Goal: Information Seeking & Learning: Learn about a topic

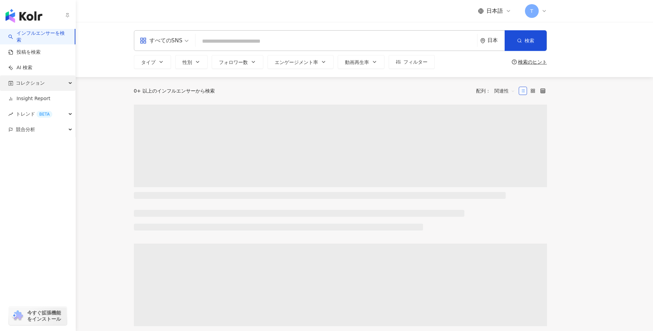
click at [31, 87] on span "コレクション" at bounding box center [30, 82] width 29 height 15
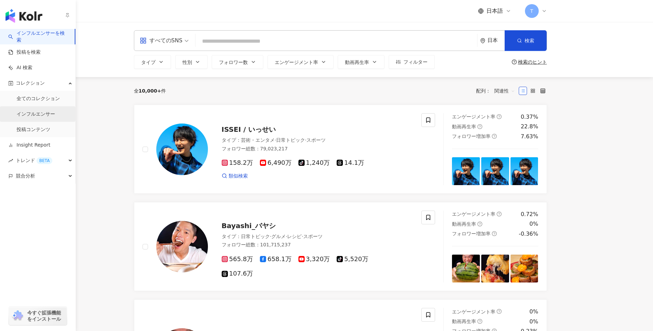
click at [55, 114] on link "インフルエンサー" at bounding box center [36, 114] width 39 height 7
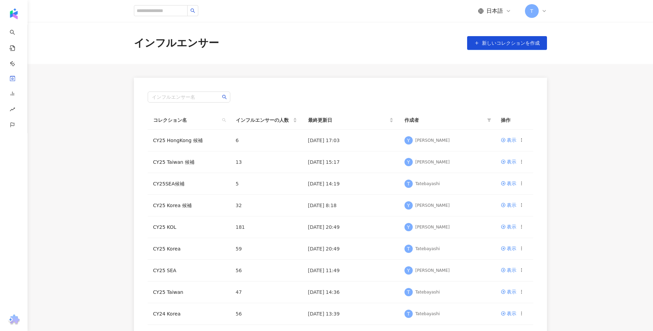
click at [278, 58] on div "インフルエンサー 新しいコレクションを作成" at bounding box center [340, 43] width 625 height 42
click at [189, 163] on link "CY25 Taiwan 候補" at bounding box center [173, 162] width 41 height 6
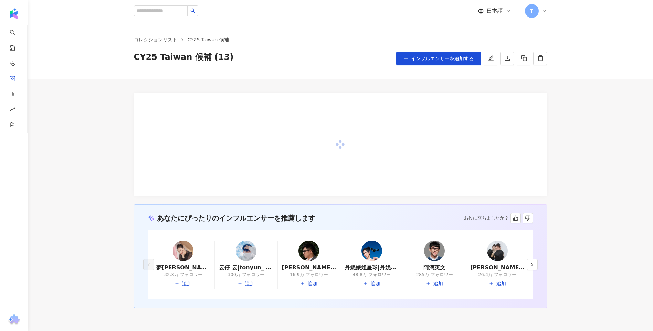
click at [600, 220] on div "あなたにぴったりのインフルエンサーを推薦します お役に立ちましたか？ 夢露| Monroe|夢露 Monroe|myladymonroe 32.8万 フォロワ…" at bounding box center [340, 193] width 625 height 229
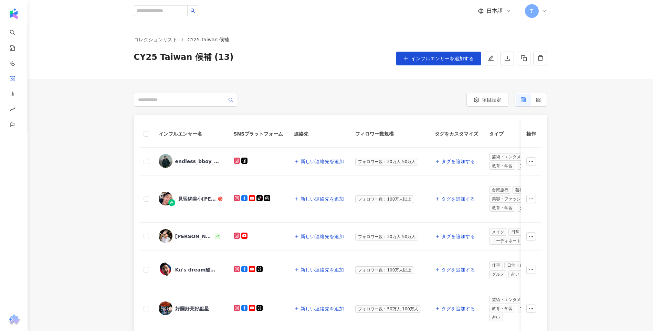
click at [180, 238] on div "Ivan" at bounding box center [194, 236] width 39 height 7
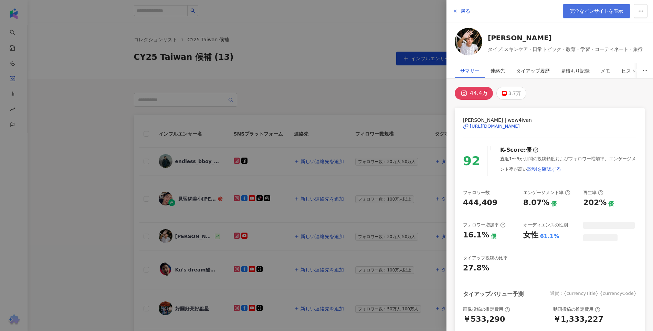
click at [587, 13] on span "完全なインサイトを表示" at bounding box center [596, 11] width 53 height 6
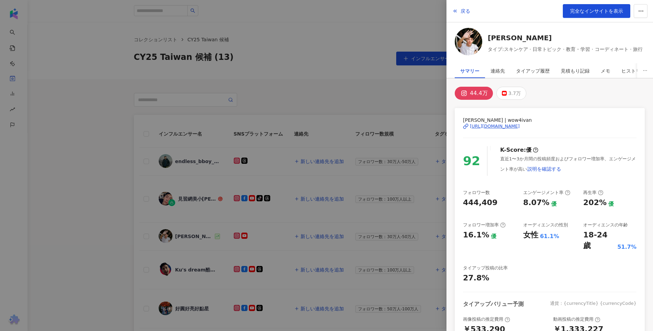
click at [322, 81] on div at bounding box center [326, 165] width 653 height 331
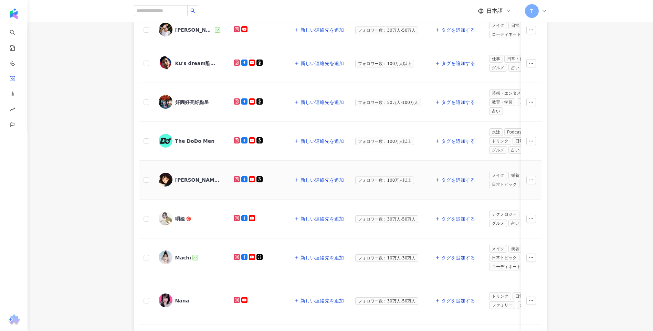
scroll to position [241, 0]
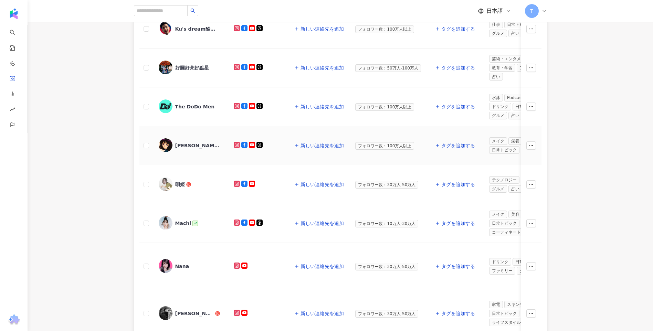
click at [182, 151] on div "Nina" at bounding box center [191, 145] width 64 height 14
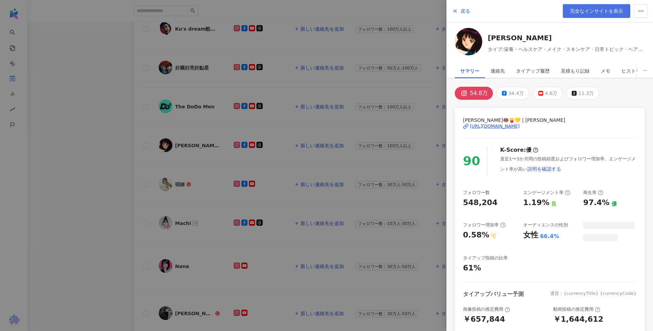
click at [604, 16] on link "完全なインサイトを表示" at bounding box center [596, 11] width 67 height 14
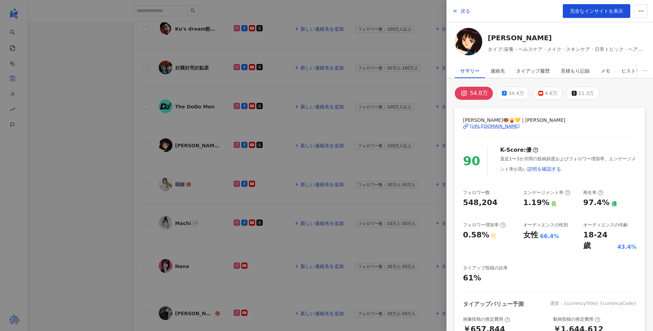
click at [114, 153] on div at bounding box center [326, 165] width 653 height 331
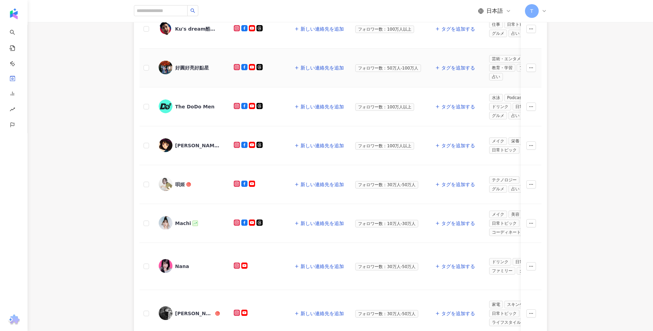
click at [201, 74] on div "好圓好亮好點星" at bounding box center [191, 68] width 64 height 14
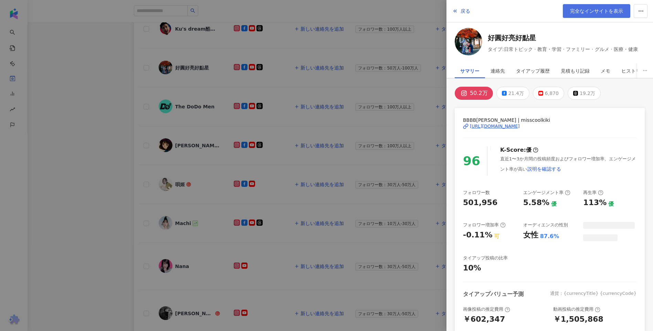
click at [577, 9] on span "完全なインサイトを表示" at bounding box center [596, 11] width 53 height 6
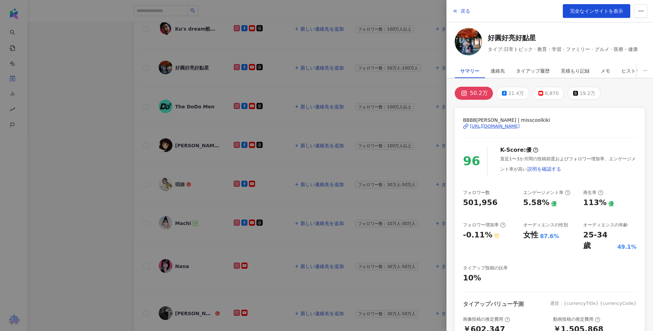
click at [129, 211] on div at bounding box center [326, 165] width 653 height 331
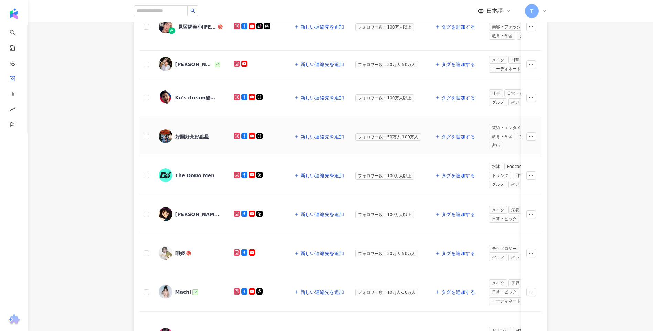
scroll to position [138, 0]
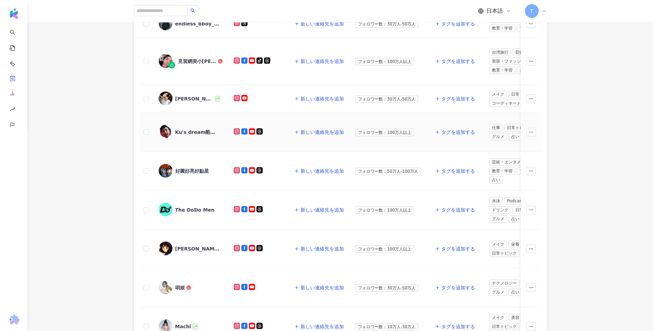
click at [199, 127] on div "Ku's dream酷的夢" at bounding box center [191, 132] width 64 height 14
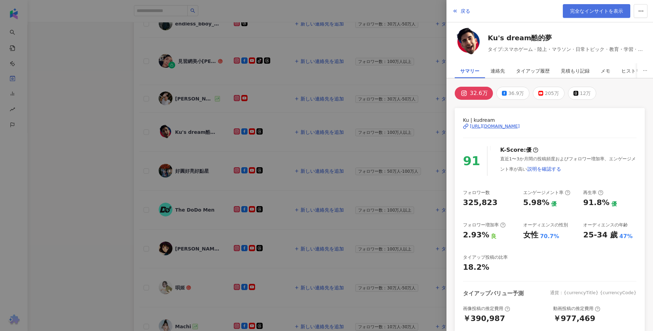
click at [602, 9] on span "完全なインサイトを表示" at bounding box center [596, 11] width 53 height 6
click at [74, 126] on div at bounding box center [326, 165] width 653 height 331
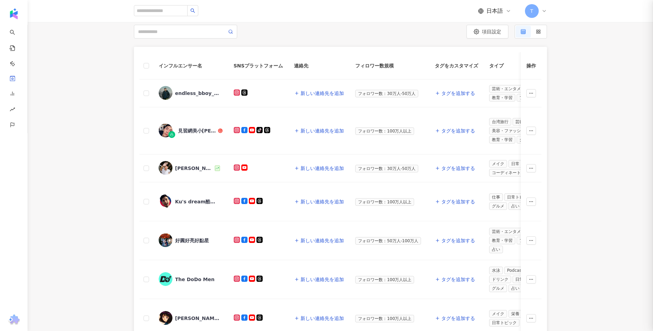
scroll to position [0, 0]
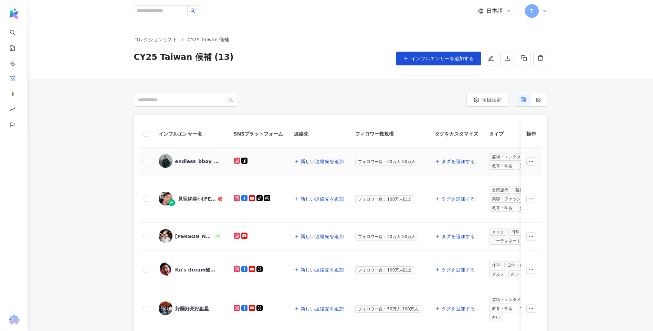
click at [207, 159] on div "endless_bboy_pan_rock" at bounding box center [197, 161] width 45 height 7
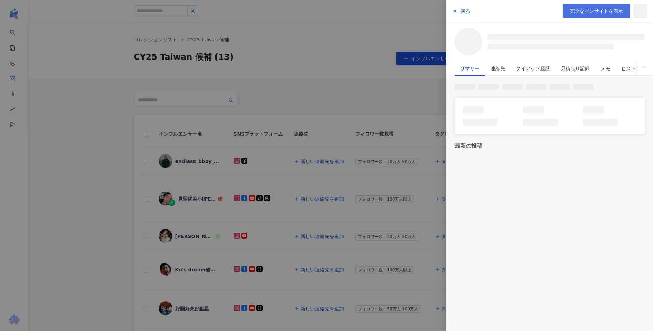
click at [583, 11] on span "完全なインサイトを表示" at bounding box center [596, 11] width 53 height 6
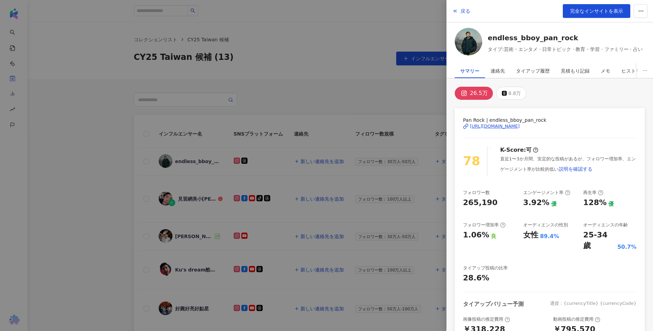
click at [108, 175] on div at bounding box center [326, 165] width 653 height 331
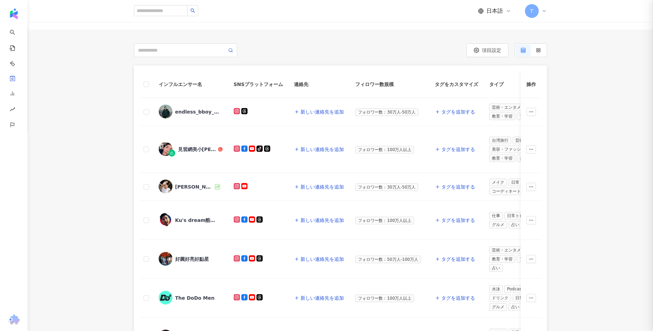
scroll to position [103, 0]
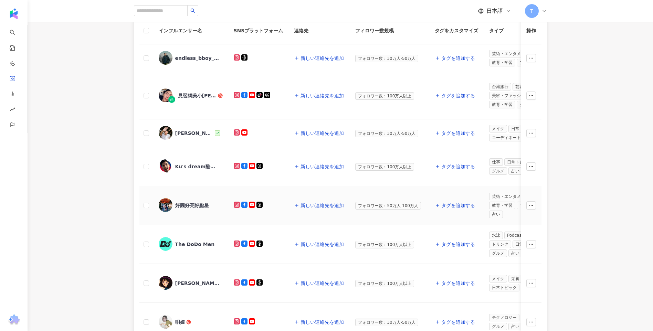
click at [190, 206] on div "好圓好亮好點星" at bounding box center [192, 205] width 34 height 7
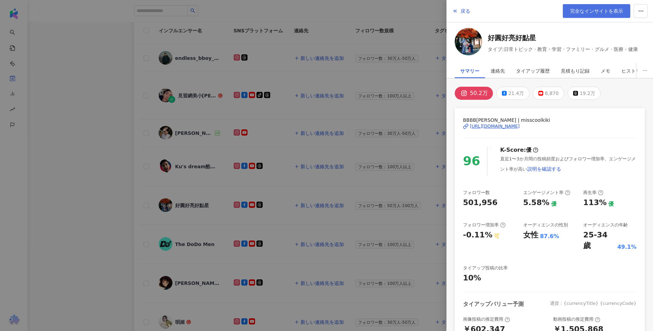
click at [597, 8] on span "完全なインサイトを表示" at bounding box center [596, 11] width 53 height 6
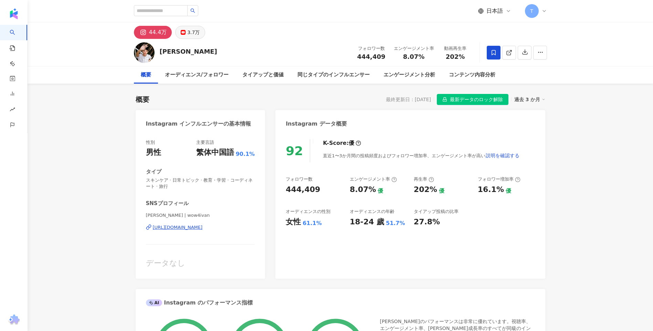
click at [193, 31] on div "3.7万" at bounding box center [193, 33] width 12 height 10
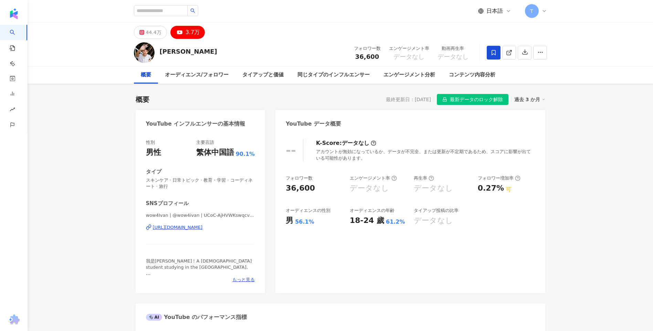
drag, startPoint x: 585, startPoint y: 210, endPoint x: 571, endPoint y: 102, distance: 109.6
click at [203, 225] on div "https://www.youtube.com/channel/UCoC-AjHVWKswqcv-G3x10gg" at bounding box center [178, 227] width 50 height 6
click at [160, 31] on button "44.4万" at bounding box center [150, 32] width 33 height 13
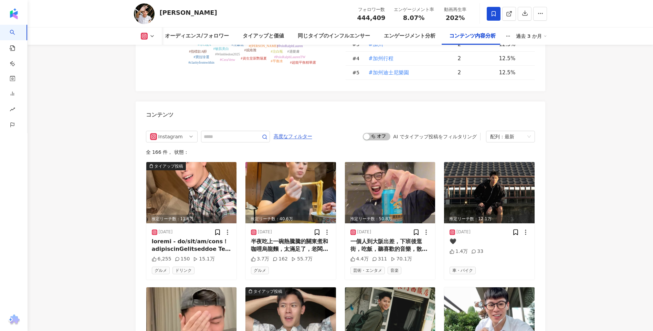
scroll to position [2340, 0]
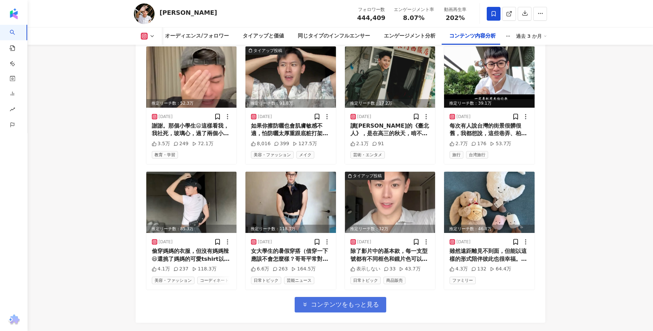
click at [360, 301] on span "コンテンツをもっと見る" at bounding box center [345, 305] width 68 height 8
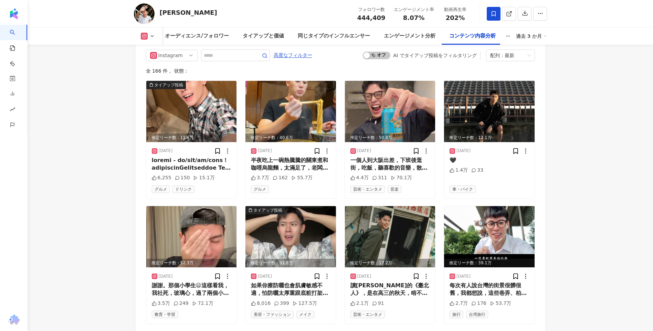
scroll to position [2168, 0]
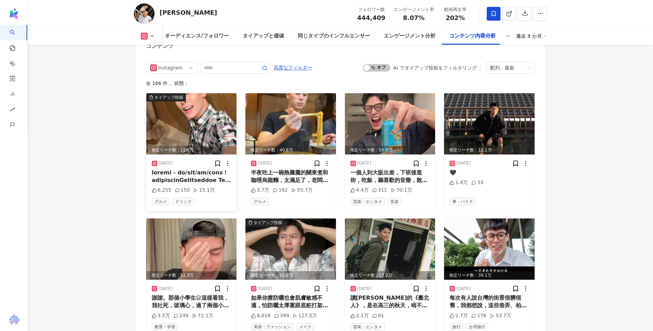
click at [210, 99] on img at bounding box center [191, 123] width 91 height 61
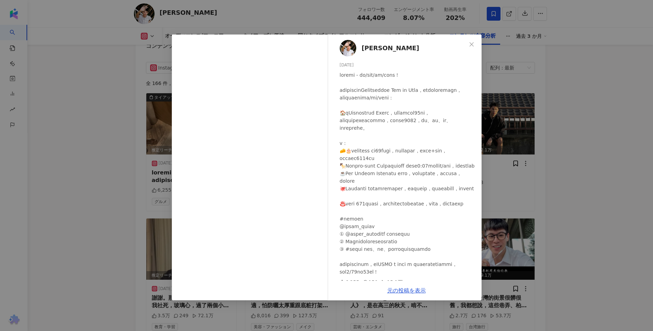
click at [577, 179] on div "Ivan 2025/08/11 6,255 150 15.1万 元の投稿を表示" at bounding box center [326, 165] width 653 height 331
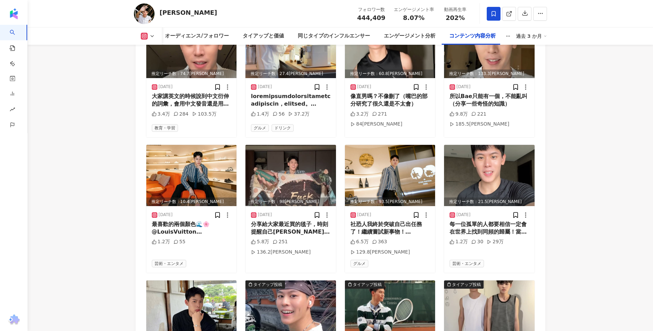
scroll to position [2719, 0]
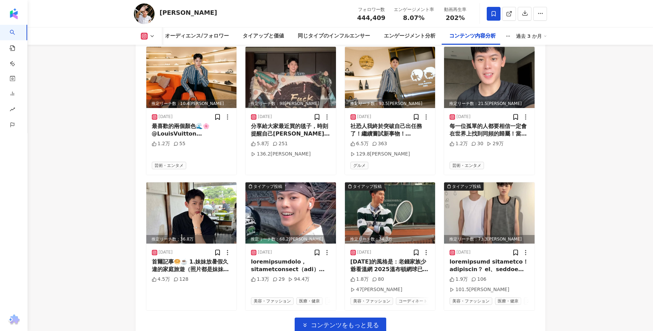
click at [378, 321] on span "コンテンツをもっと見る" at bounding box center [345, 325] width 68 height 8
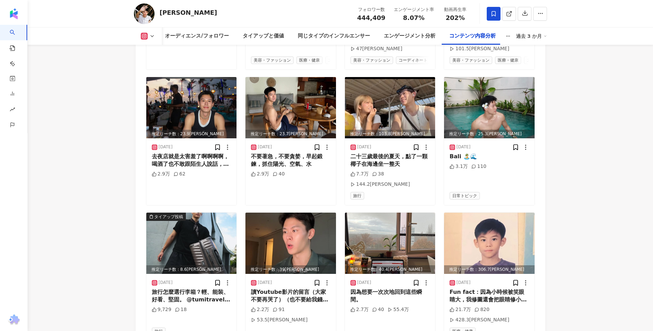
scroll to position [3145, 0]
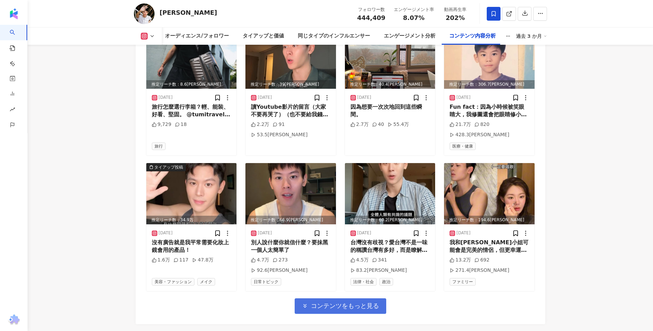
click at [307, 303] on icon "button" at bounding box center [305, 306] width 6 height 6
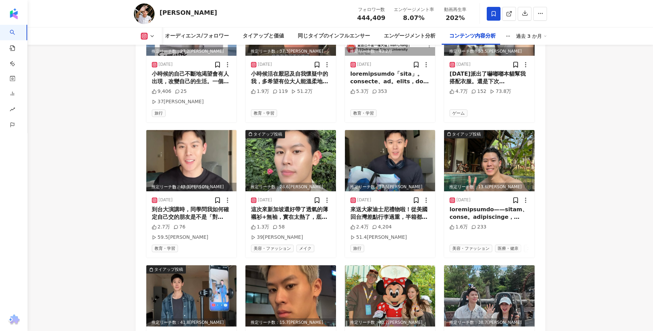
scroll to position [3455, 0]
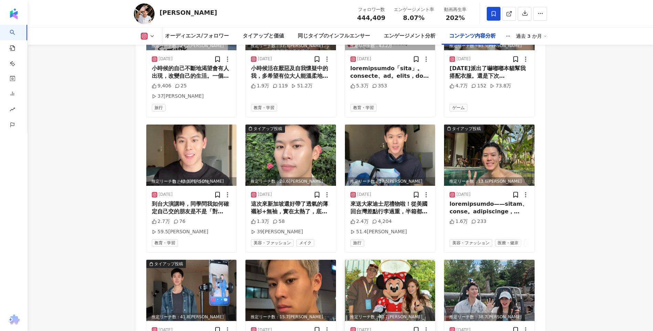
click at [377, 260] on img at bounding box center [390, 290] width 91 height 61
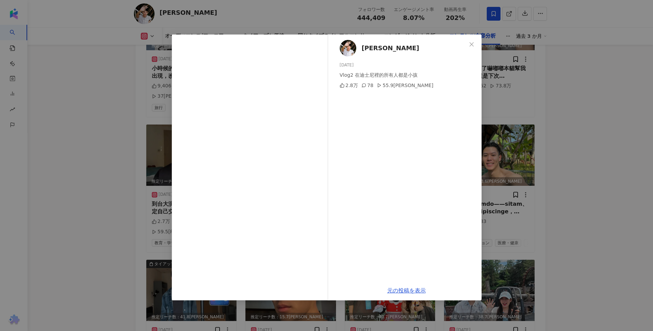
drag, startPoint x: 547, startPoint y: 180, endPoint x: 549, endPoint y: 184, distance: 5.5
click at [548, 184] on div "Ivan 2025/05/27 Vlog2 在迪士尼裡的所有人都是小孩 2.8万 78 55.9万 元の投稿を表示" at bounding box center [326, 165] width 653 height 331
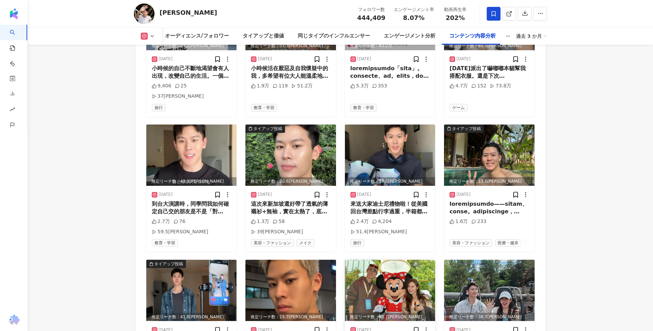
click at [399, 260] on img at bounding box center [390, 290] width 91 height 61
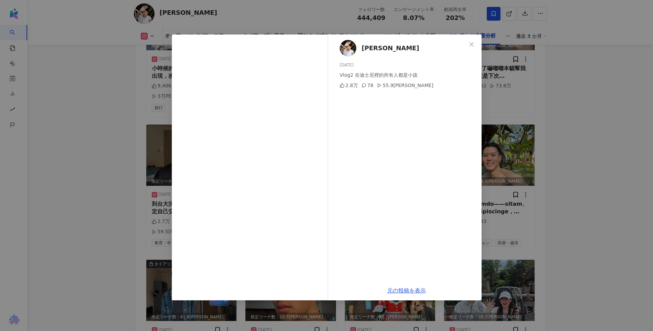
click at [607, 197] on div "Ivan 2025/05/27 Vlog2 在迪士尼裡的所有人都是小孩 2.8万 78 55.9万 元の投稿を表示" at bounding box center [326, 165] width 653 height 331
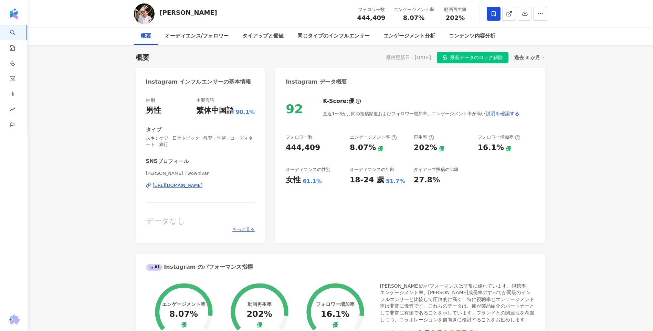
scroll to position [0, 0]
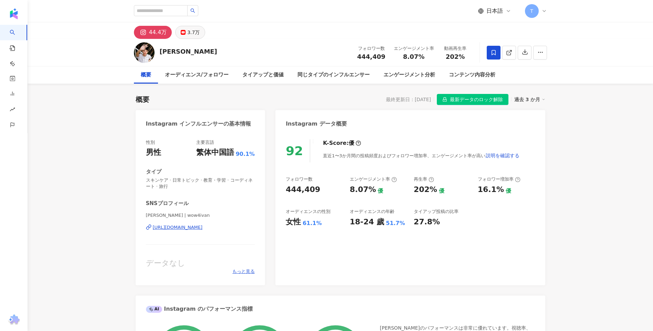
click at [193, 36] on div "3.7万" at bounding box center [193, 33] width 12 height 10
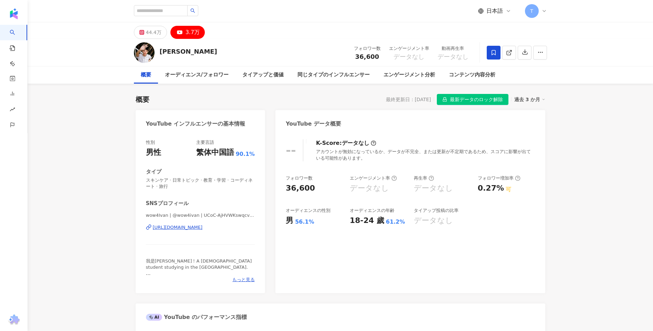
click at [203, 230] on div "https://www.youtube.com/channel/UCoC-AjHVWKswqcv-G3x10gg" at bounding box center [178, 227] width 50 height 6
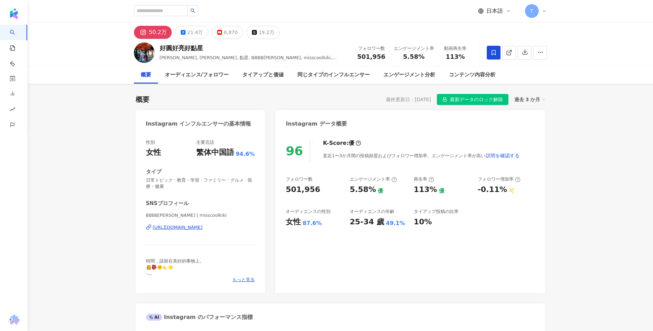
click at [459, 5] on div "日本語 T" at bounding box center [340, 11] width 413 height 22
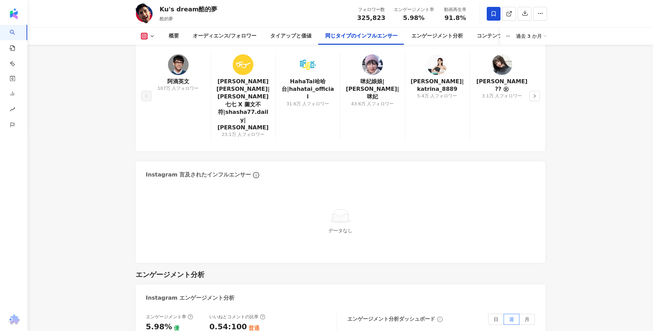
scroll to position [1170, 0]
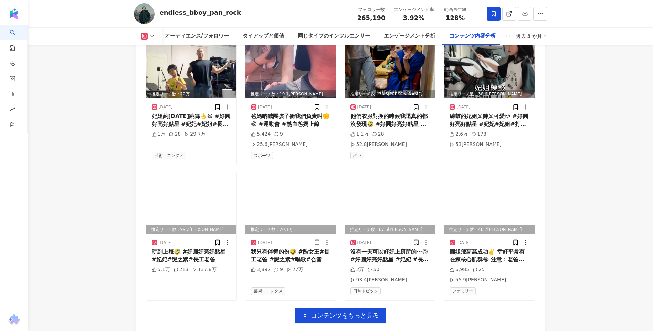
scroll to position [2340, 0]
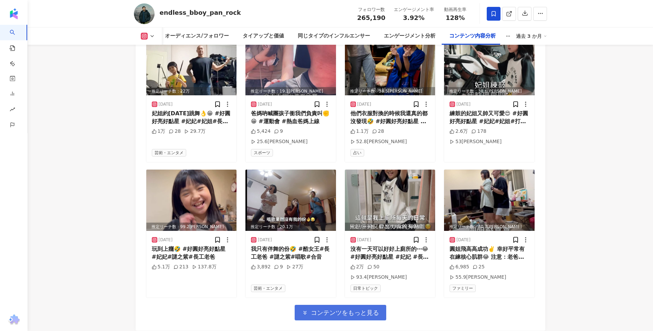
click at [374, 309] on span "コンテンツをもっと見る" at bounding box center [345, 313] width 68 height 8
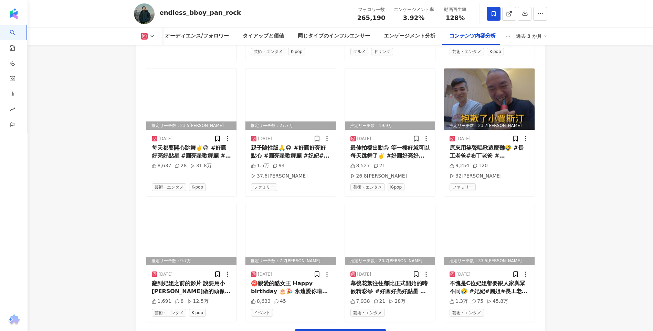
scroll to position [2719, 0]
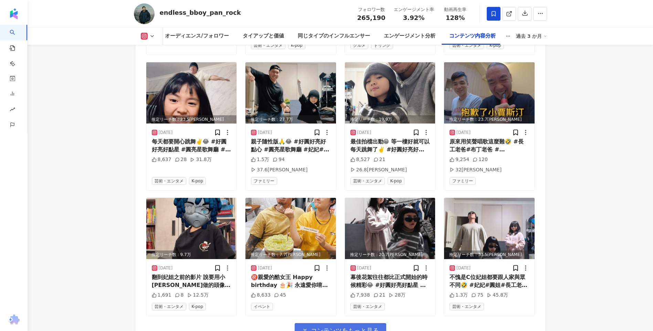
click at [382, 323] on button "コンテンツをもっと見る" at bounding box center [341, 330] width 92 height 15
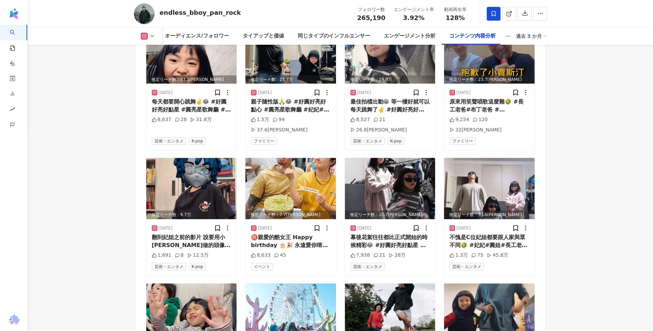
scroll to position [2822, 0]
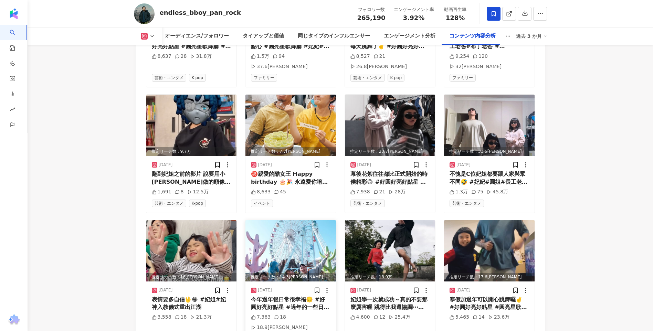
click at [324, 220] on img at bounding box center [290, 250] width 91 height 61
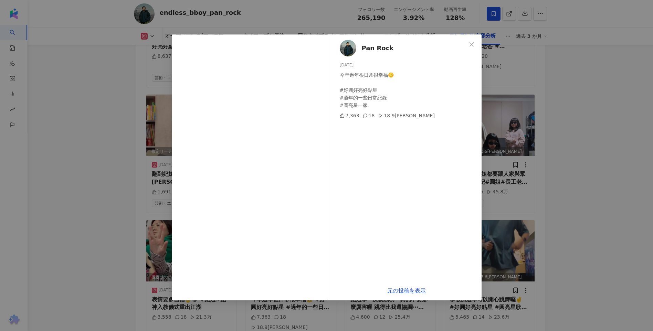
click at [549, 196] on div "Pan Rock 2025/02/03 今年過年很日常很幸福☺️ #好圓好亮好點星 #過年的一些日常紀錄 #圓亮星一家 7,363 18 18.9万 元の投稿…" at bounding box center [326, 165] width 653 height 331
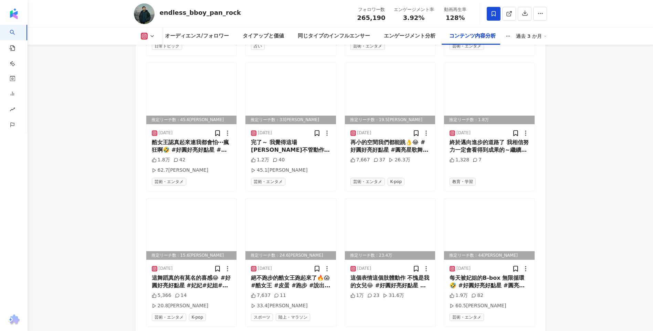
scroll to position [3115, 0]
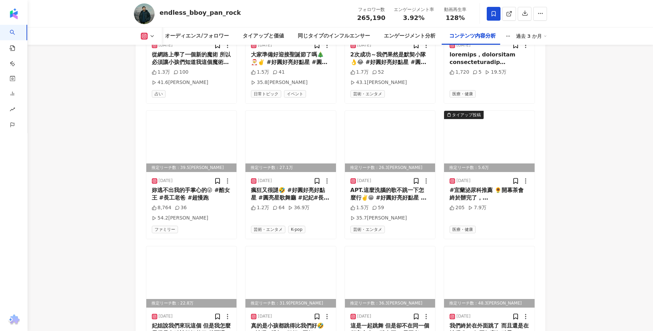
scroll to position [3491, 0]
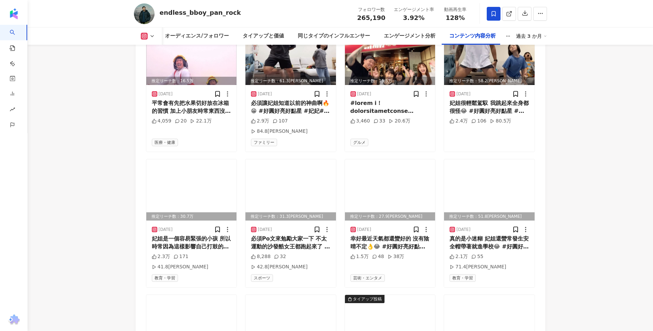
scroll to position [3836, 0]
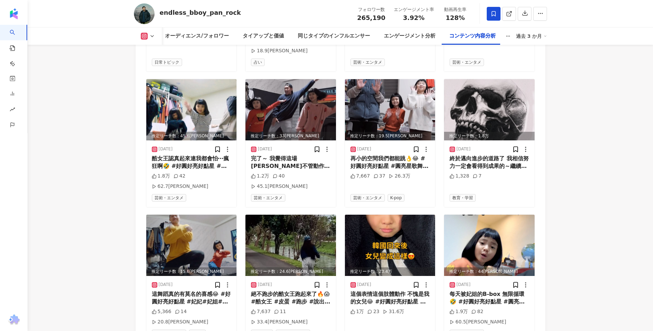
scroll to position [3113, 0]
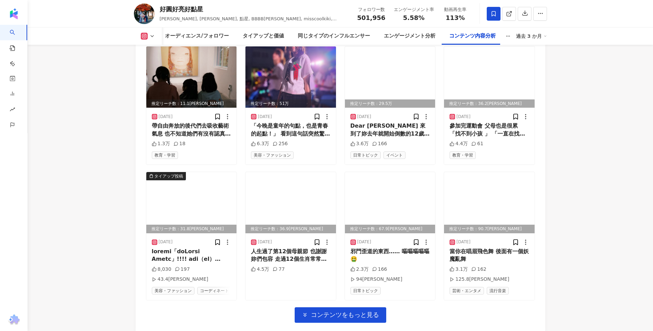
scroll to position [2375, 0]
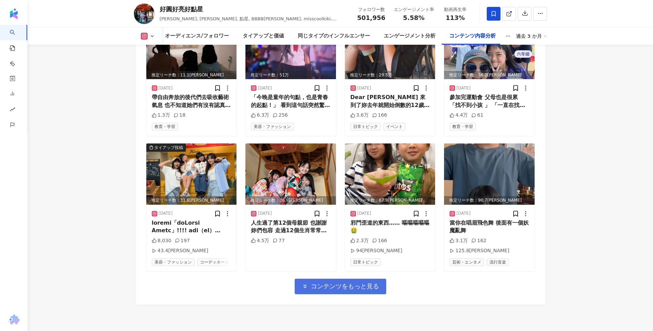
click at [361, 279] on button "コンテンツをもっと見る" at bounding box center [341, 286] width 92 height 15
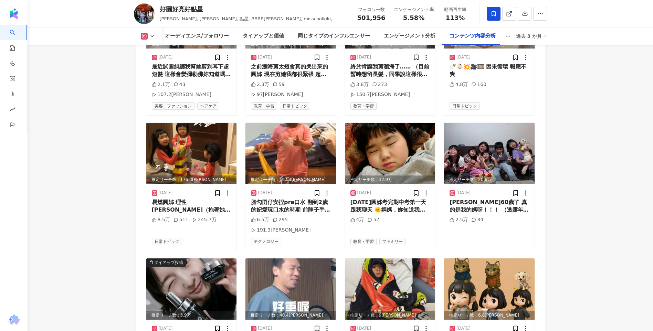
scroll to position [2719, 0]
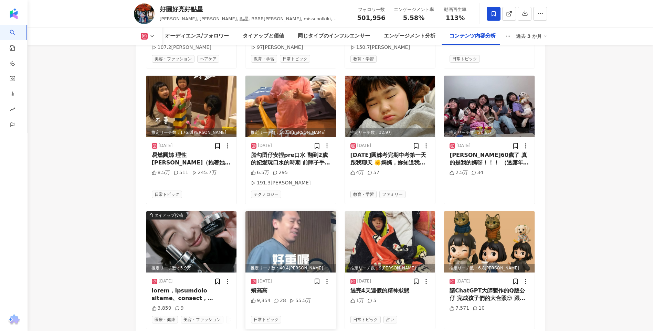
scroll to position [2822, 0]
